Goal: Task Accomplishment & Management: Complete application form

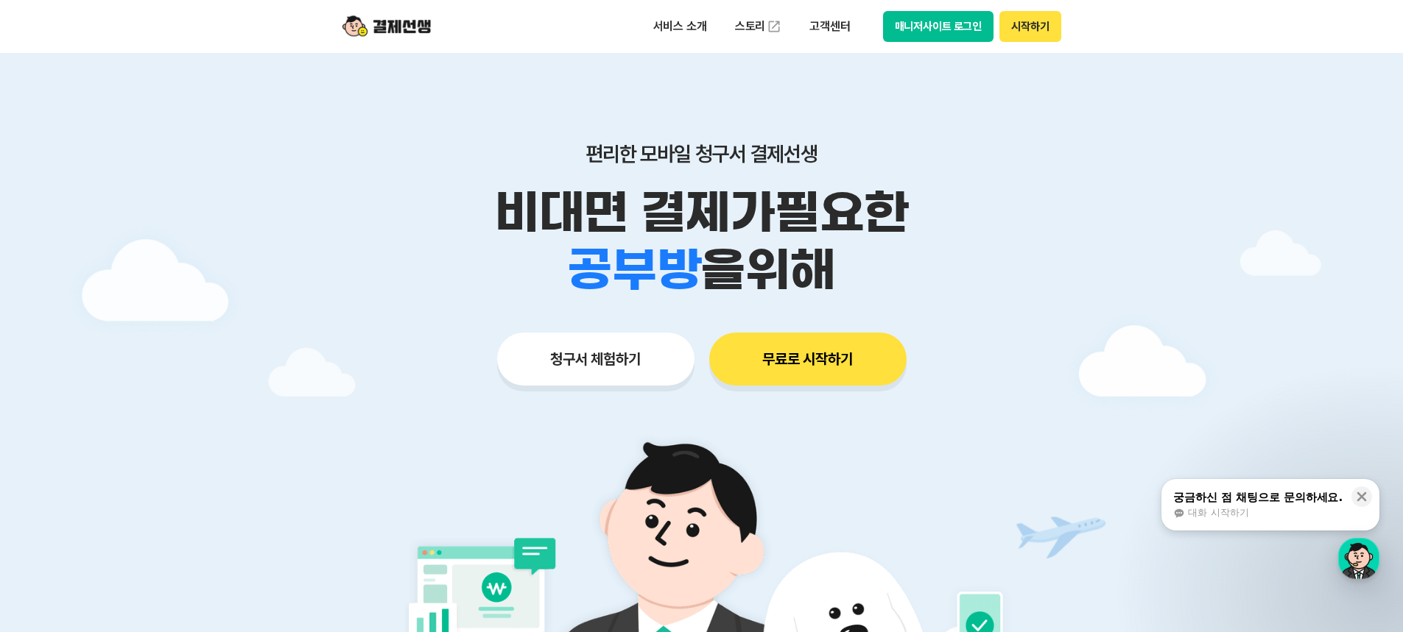
click at [775, 361] on button "무료로 시작하기" at bounding box center [807, 359] width 197 height 53
click at [1017, 22] on button "시작하기" at bounding box center [1029, 26] width 61 height 31
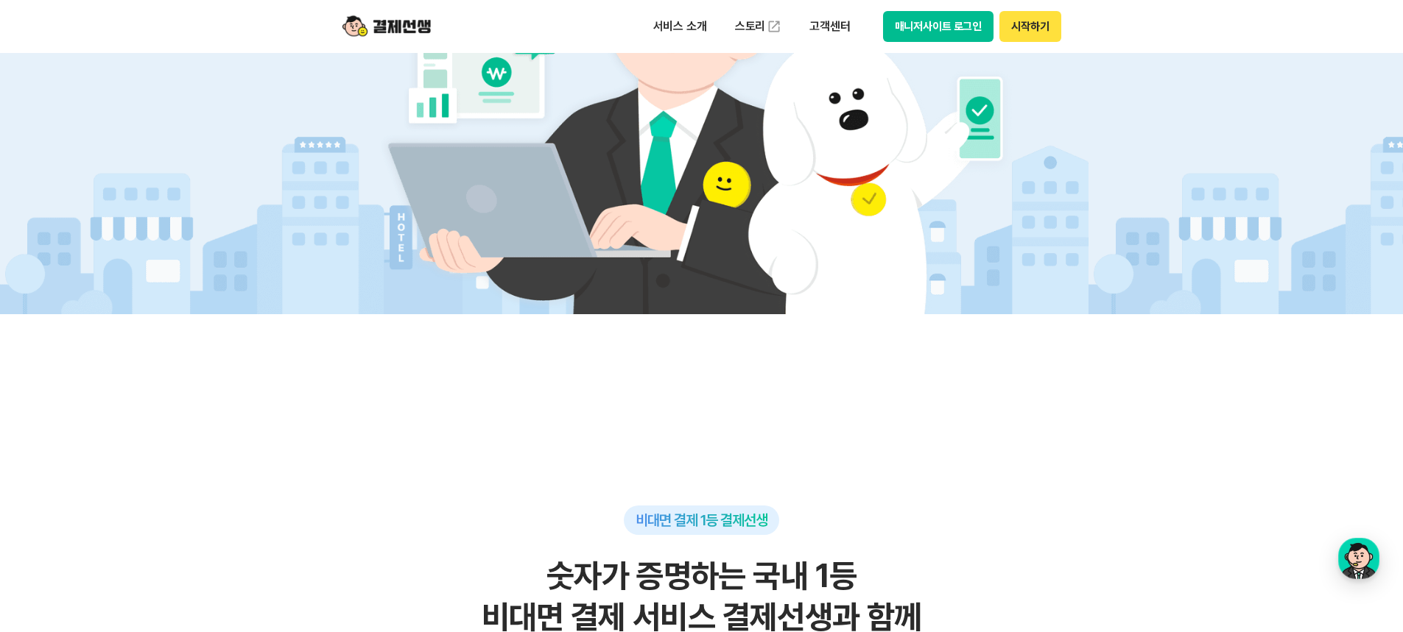
scroll to position [147, 0]
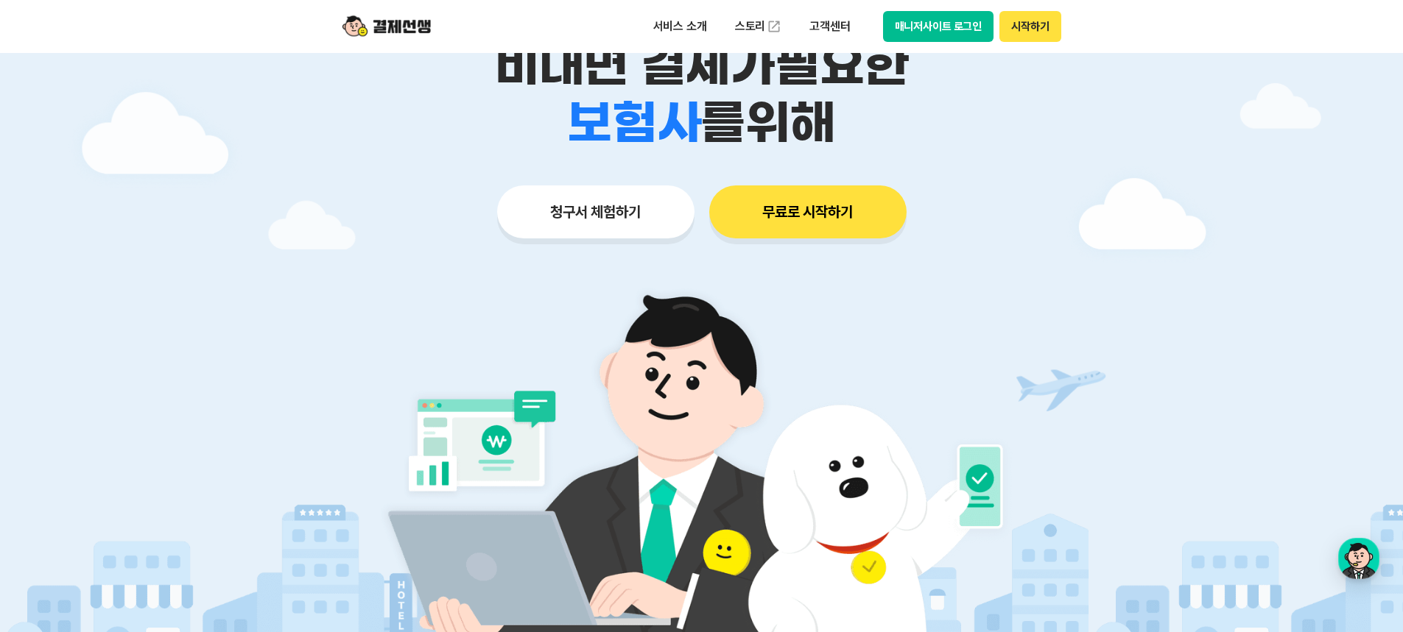
click at [612, 223] on button "청구서 체험하기" at bounding box center [595, 212] width 197 height 53
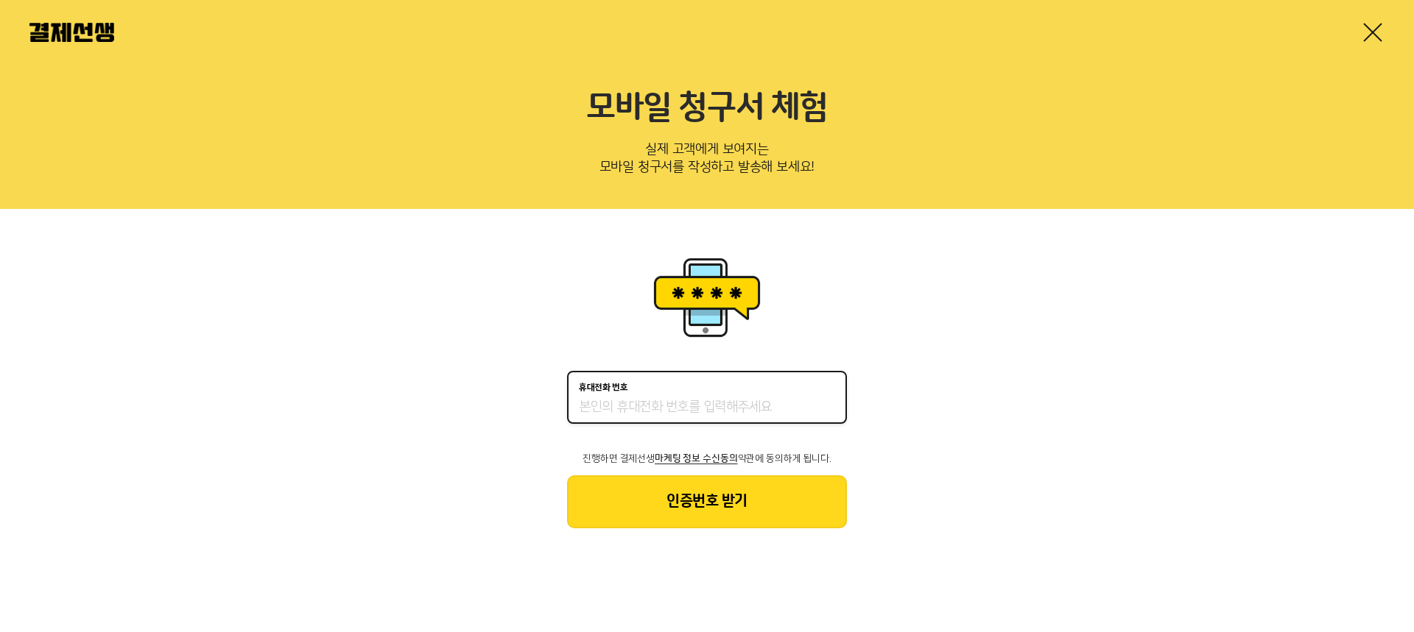
click at [732, 403] on input "휴대전화 번호" at bounding box center [707, 408] width 256 height 18
type input "01092068576"
click at [747, 507] on button "인증번호 받기" at bounding box center [707, 502] width 280 height 53
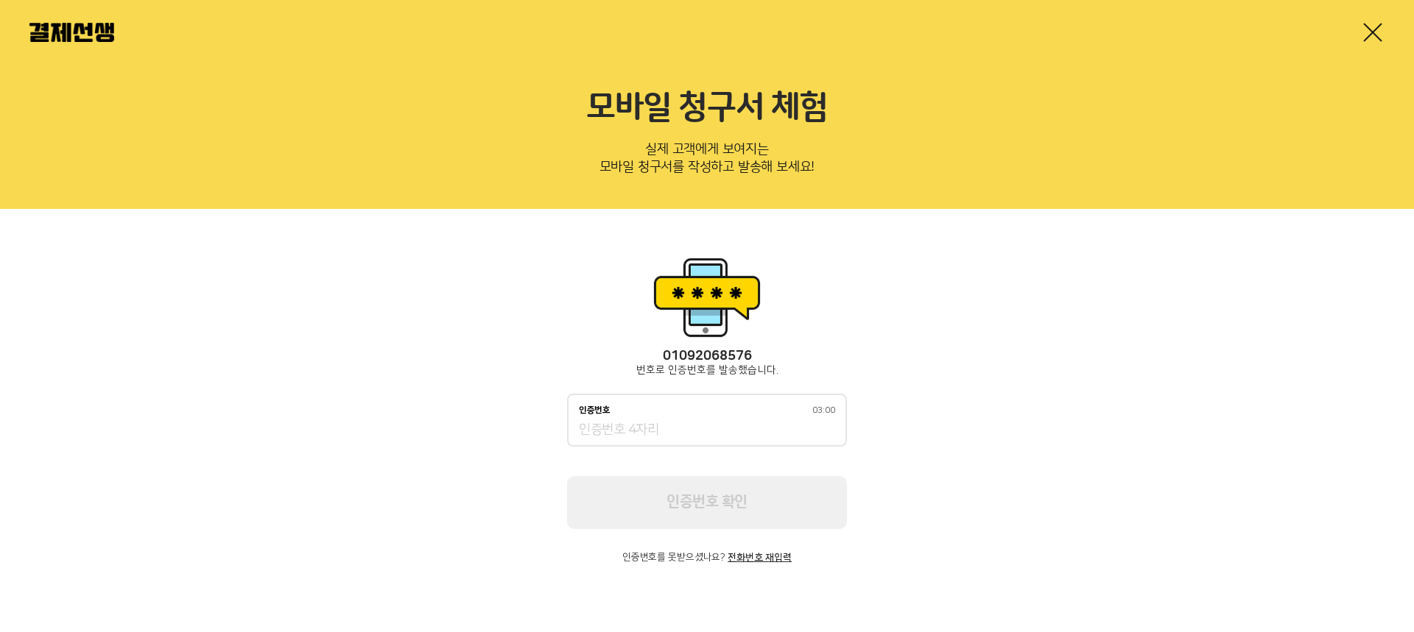
click at [640, 422] on input "인증번호 03:00" at bounding box center [707, 431] width 256 height 18
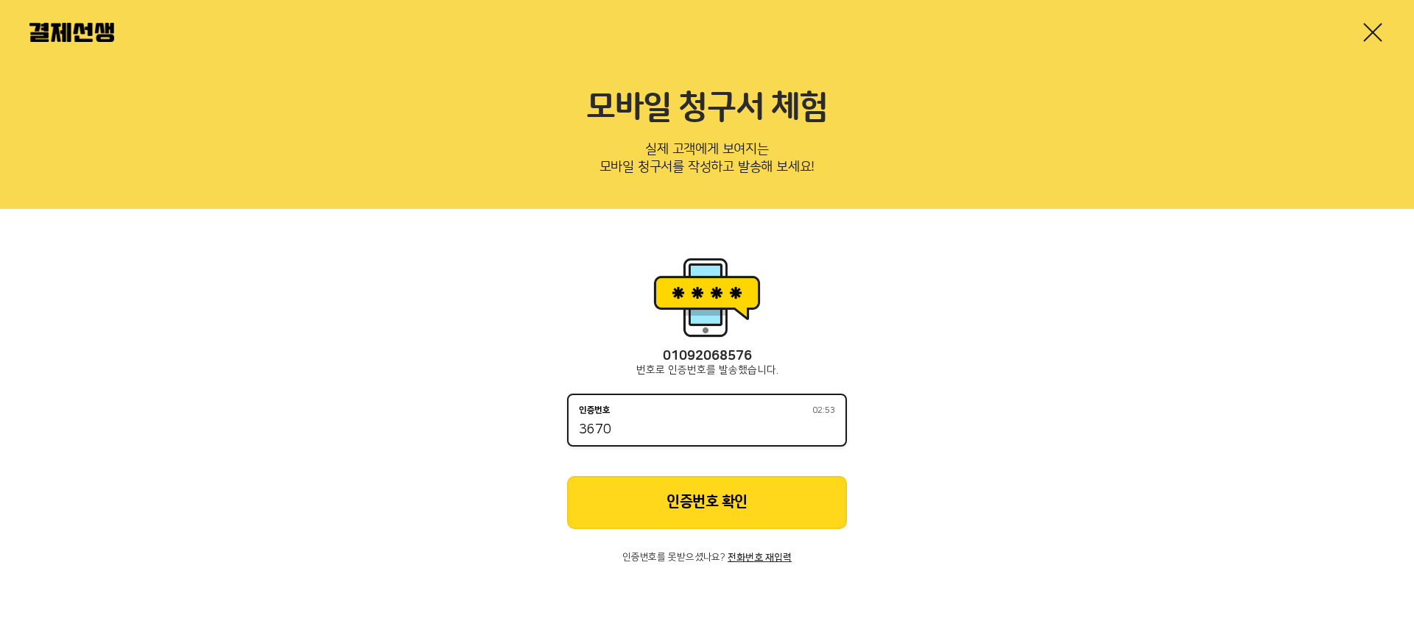
type input "3670"
click at [758, 487] on button "인증번호 확인" at bounding box center [707, 502] width 280 height 53
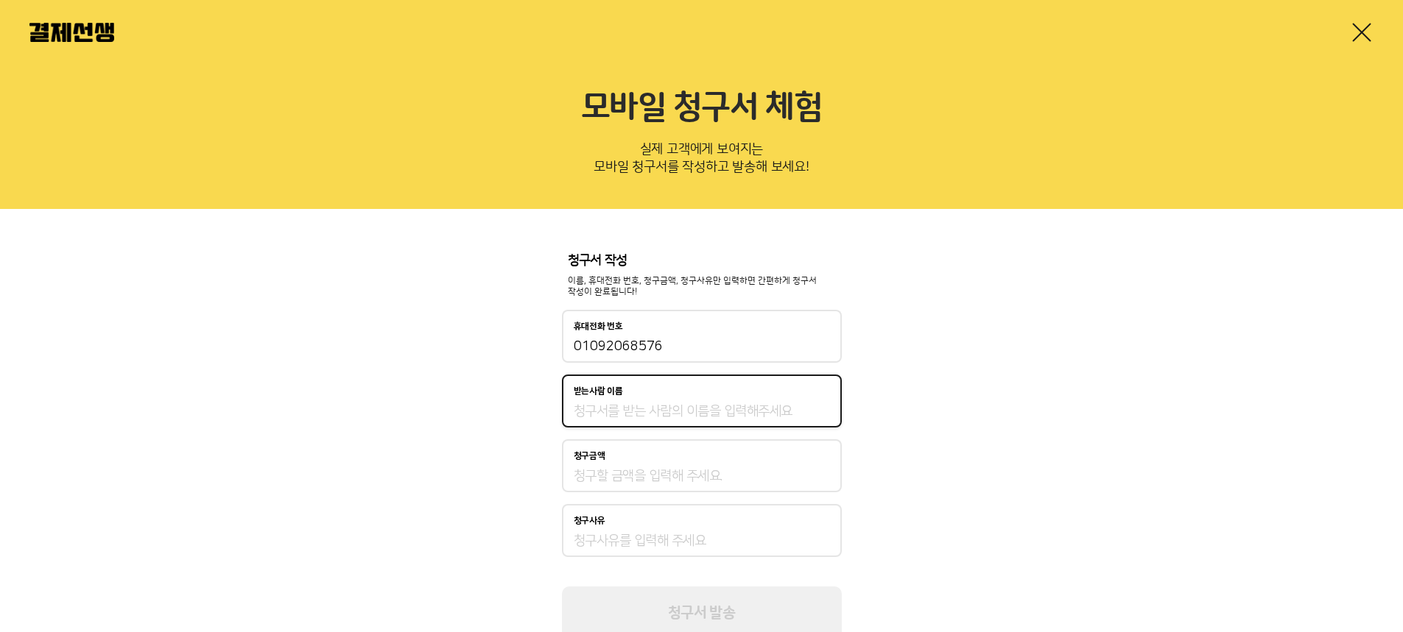
click at [671, 403] on input "받는사람 이름" at bounding box center [702, 412] width 256 height 18
type input "송주언"
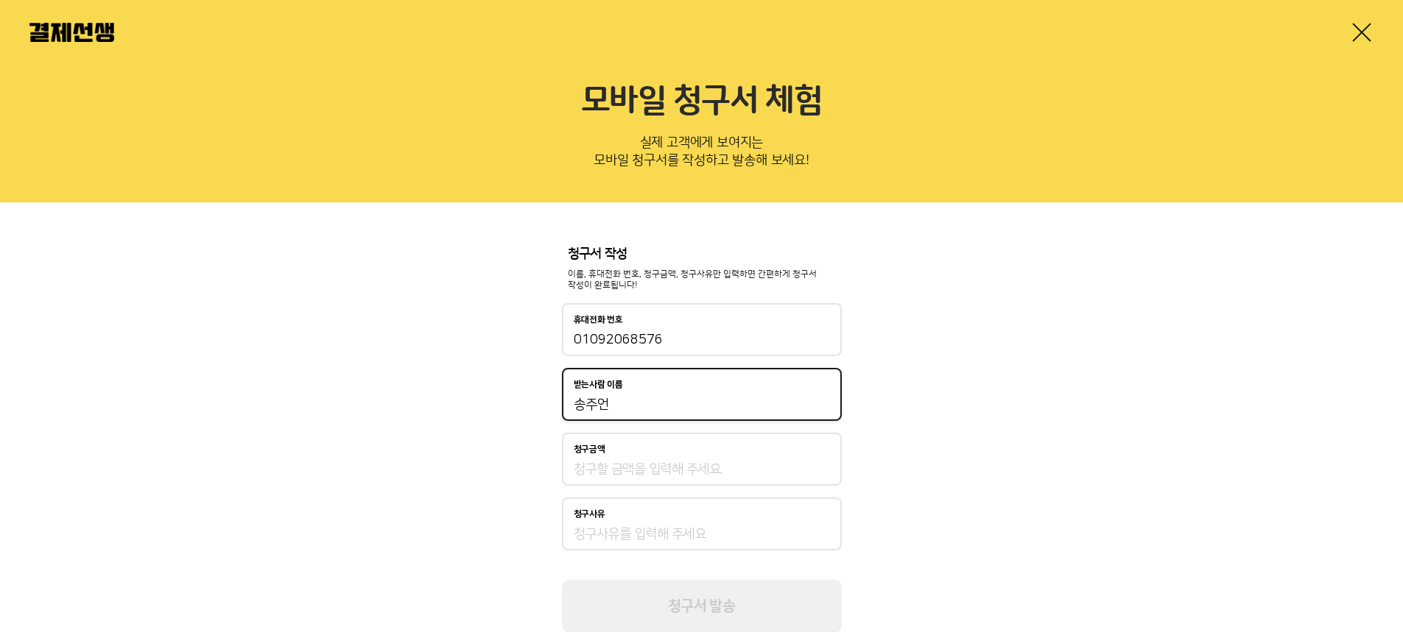
scroll to position [52, 0]
